Goal: Check status: Check status

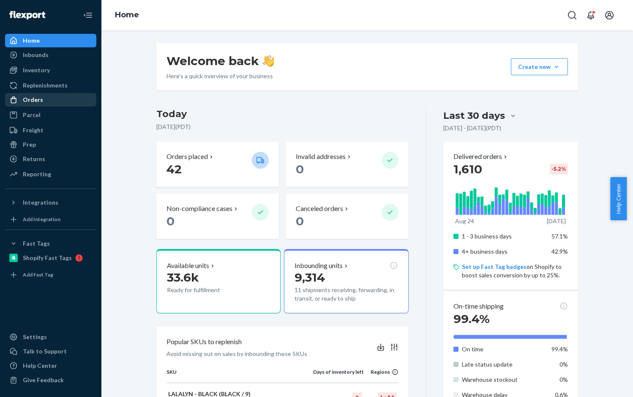
drag, startPoint x: 33, startPoint y: 104, endPoint x: 51, endPoint y: 104, distance: 18.6
click at [33, 104] on div "Orders" at bounding box center [51, 100] width 90 height 12
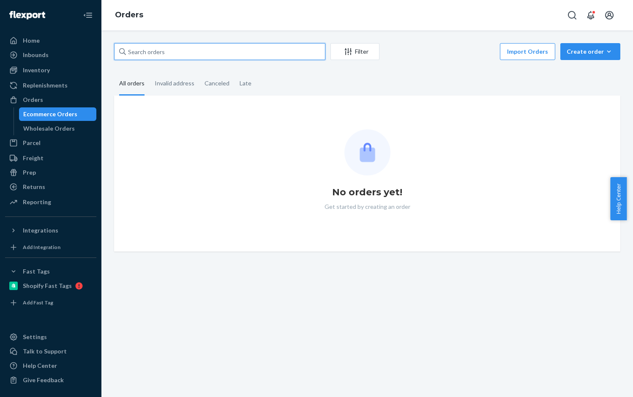
click at [143, 55] on input "text" at bounding box center [219, 51] width 211 height 17
paste input "RY_BUQUJXX"
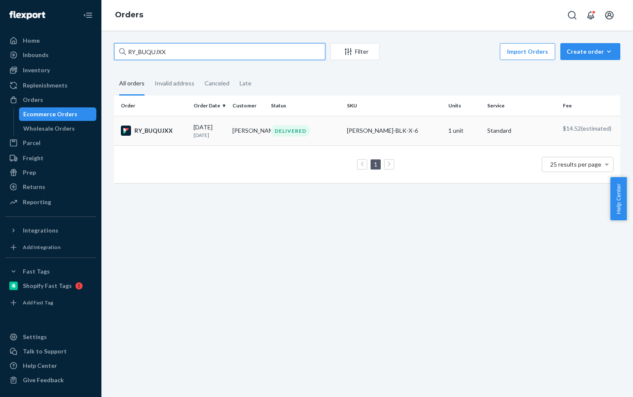
type input "RY_BUQUJXX"
click at [150, 136] on div "RY_BUQUJXX" at bounding box center [154, 131] width 66 height 10
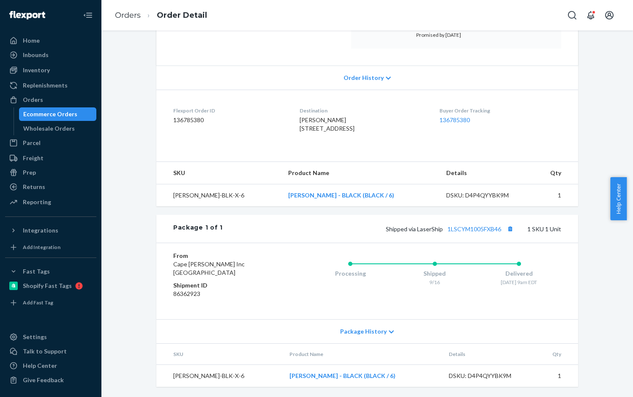
scroll to position [164, 0]
drag, startPoint x: 384, startPoint y: 229, endPoint x: 499, endPoint y: 224, distance: 114.6
click at [499, 224] on div "Shipped via LaserShip 1LSCYM1005FXB46 1 SKU 1 Unit" at bounding box center [392, 228] width 339 height 11
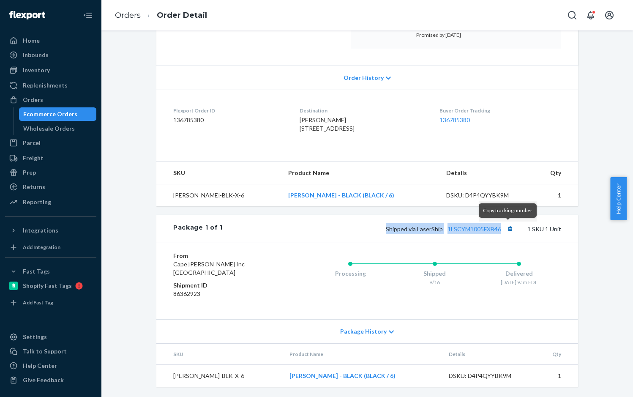
copy span "Shipped via LaserShip 1LSCYM1005FXB46"
click at [508, 227] on button "Copy tracking number" at bounding box center [510, 228] width 11 height 11
